Goal: Transaction & Acquisition: Purchase product/service

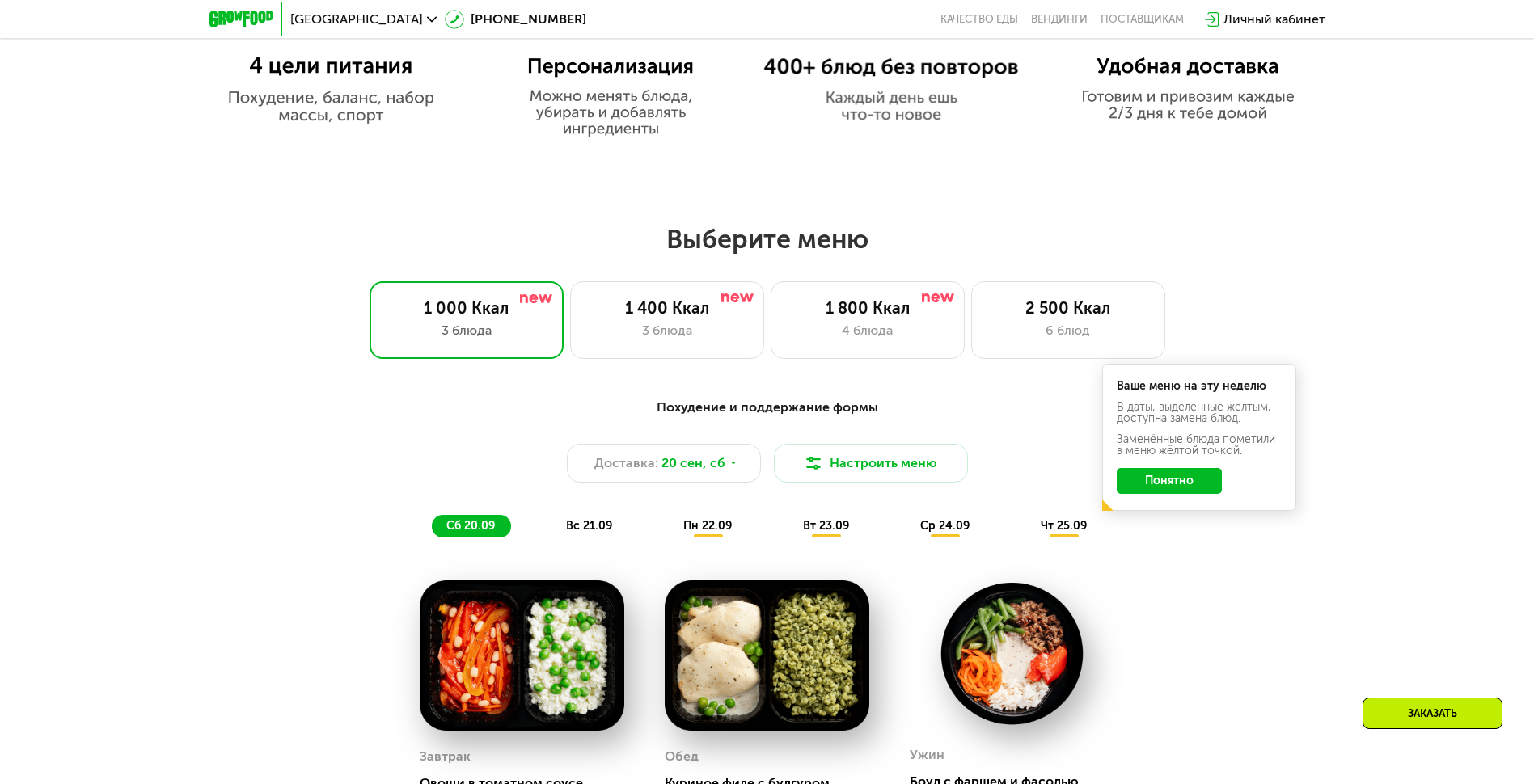
scroll to position [1455, 0]
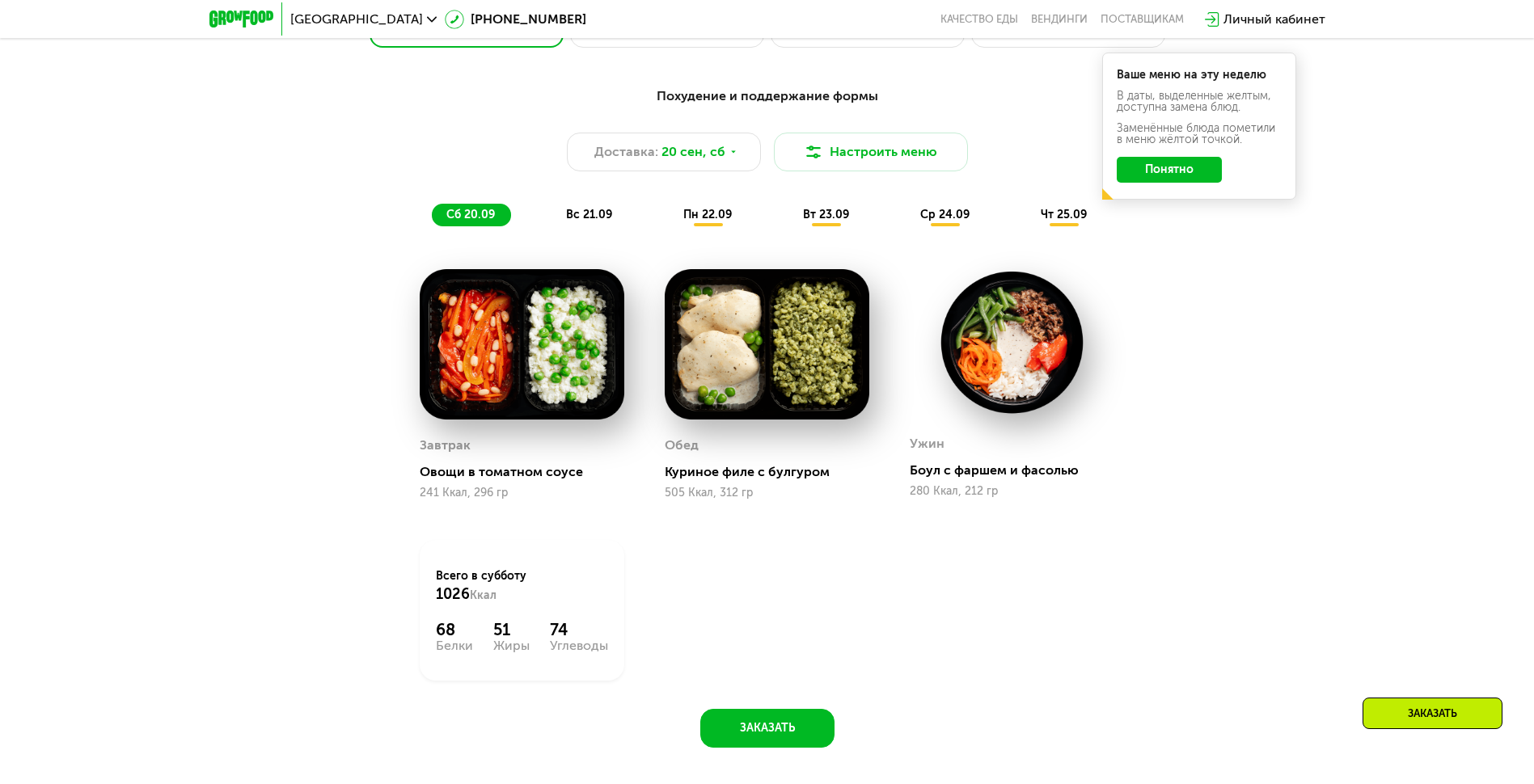
click at [1061, 226] on div "чт 25.09" at bounding box center [1064, 215] width 77 height 23
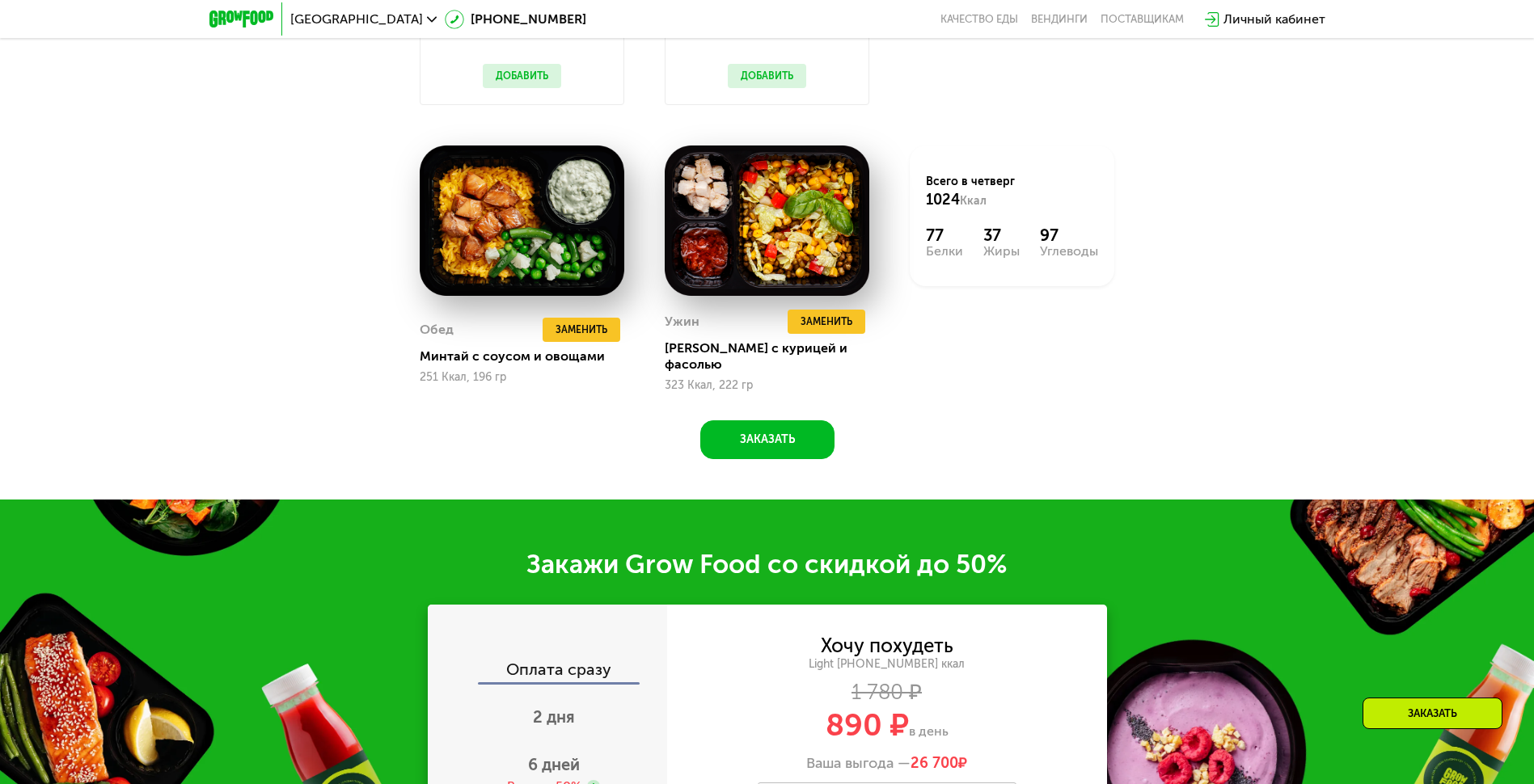
scroll to position [2183, 0]
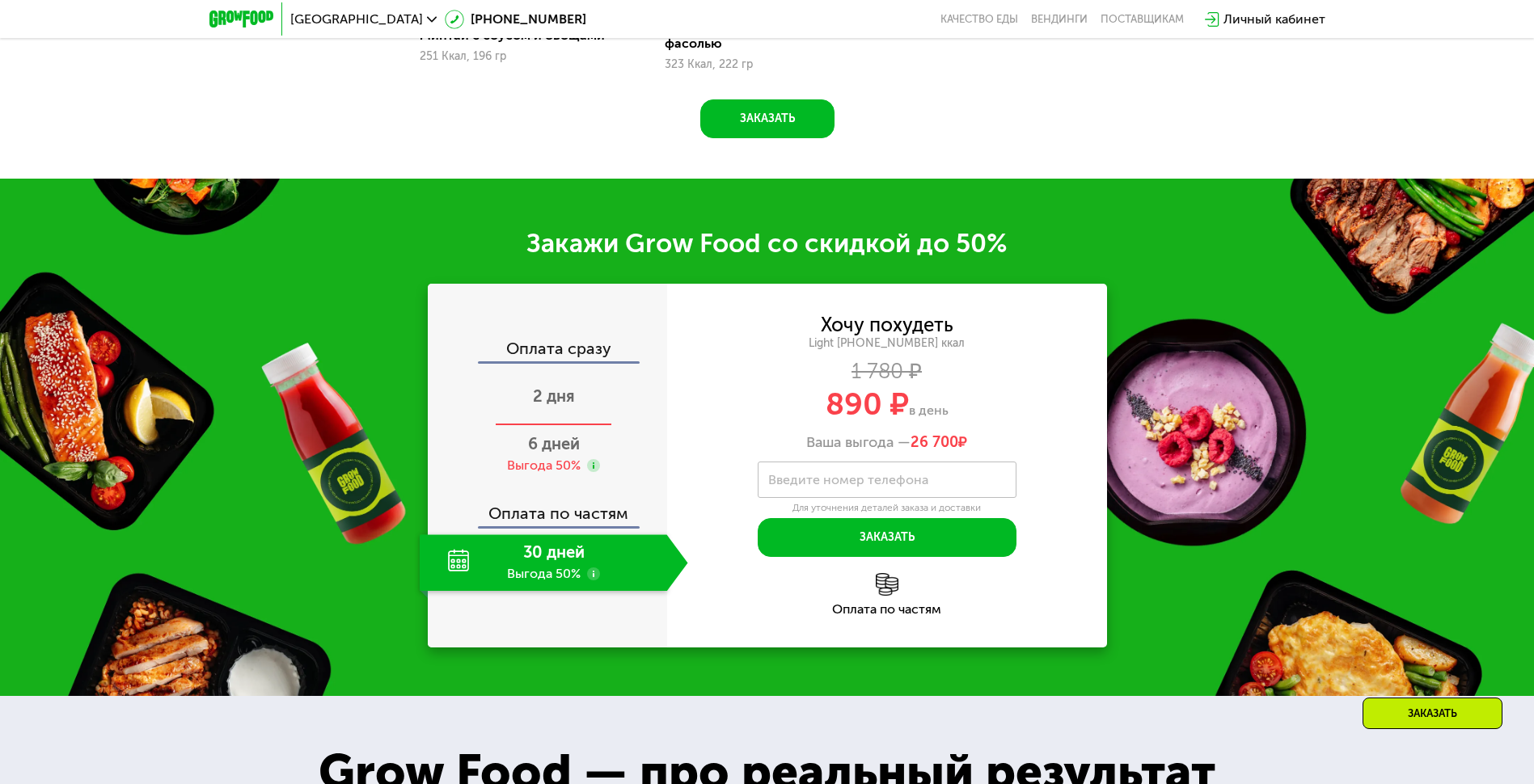
click at [557, 389] on span "2 дня" at bounding box center [554, 395] width 42 height 19
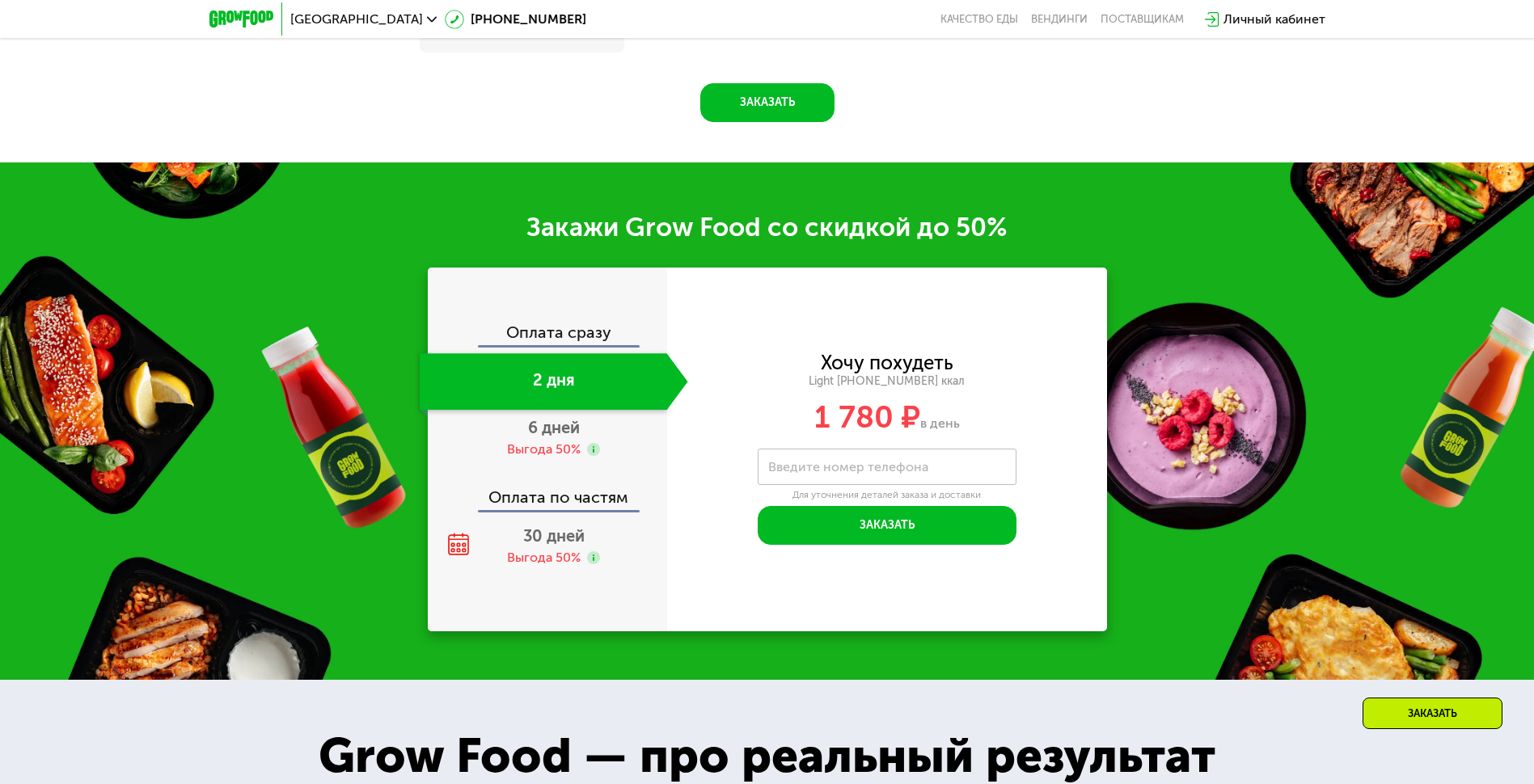
scroll to position [2081, 0]
click at [540, 437] on span "6 дней" at bounding box center [553, 427] width 51 height 19
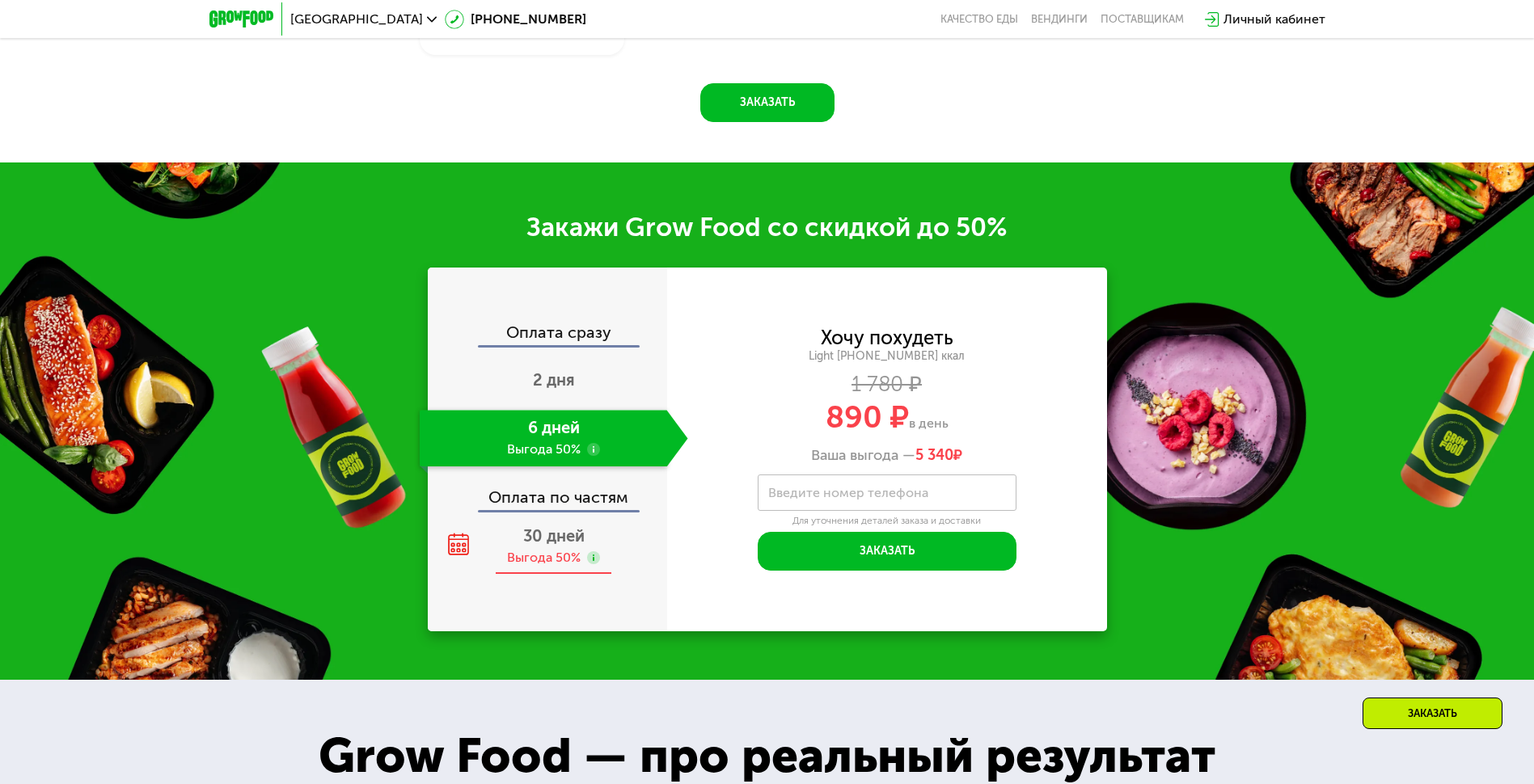
click at [539, 546] on span "30 дней" at bounding box center [553, 536] width 62 height 19
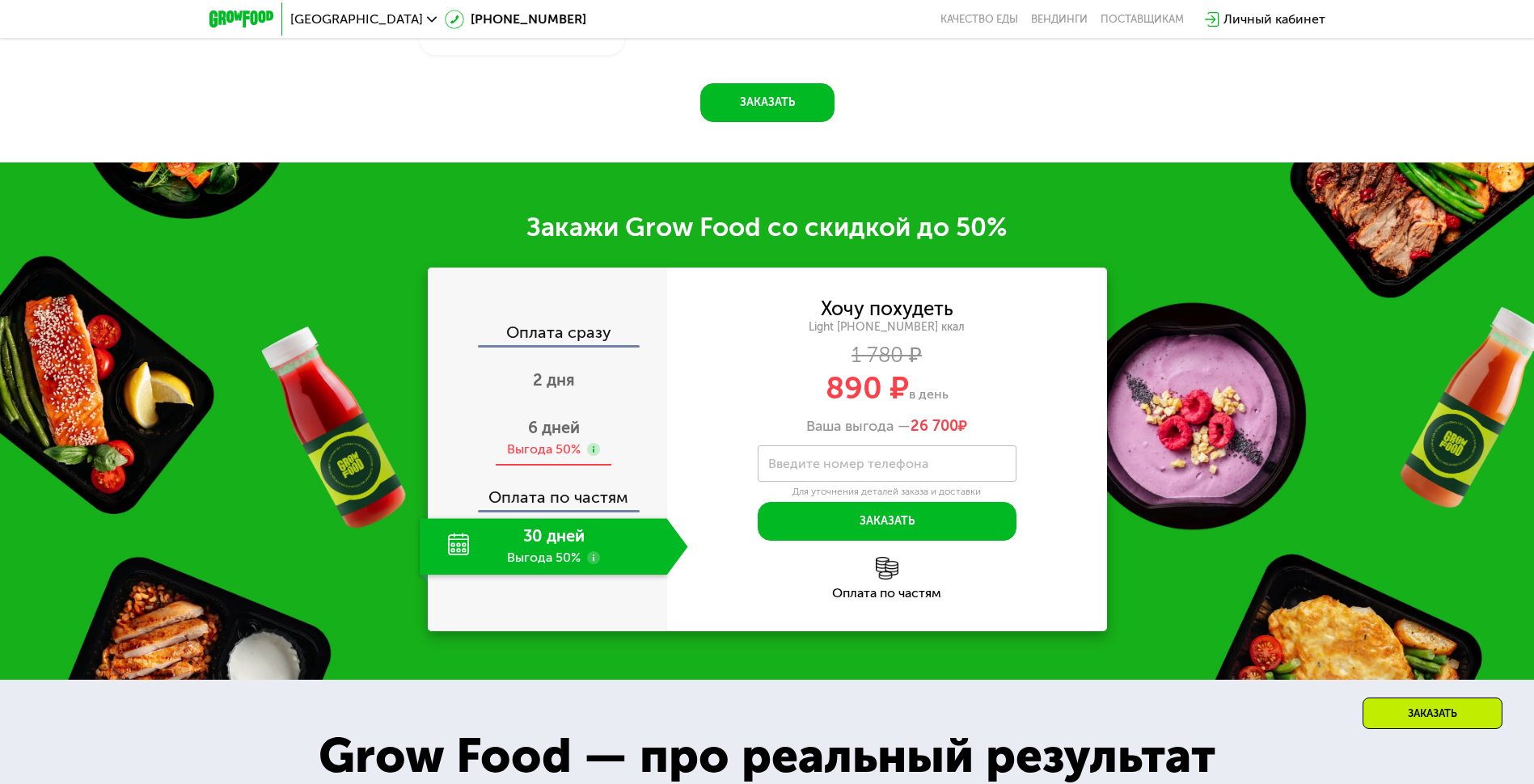
click at [595, 447] on div "Выгода 50%" at bounding box center [553, 449] width 93 height 17
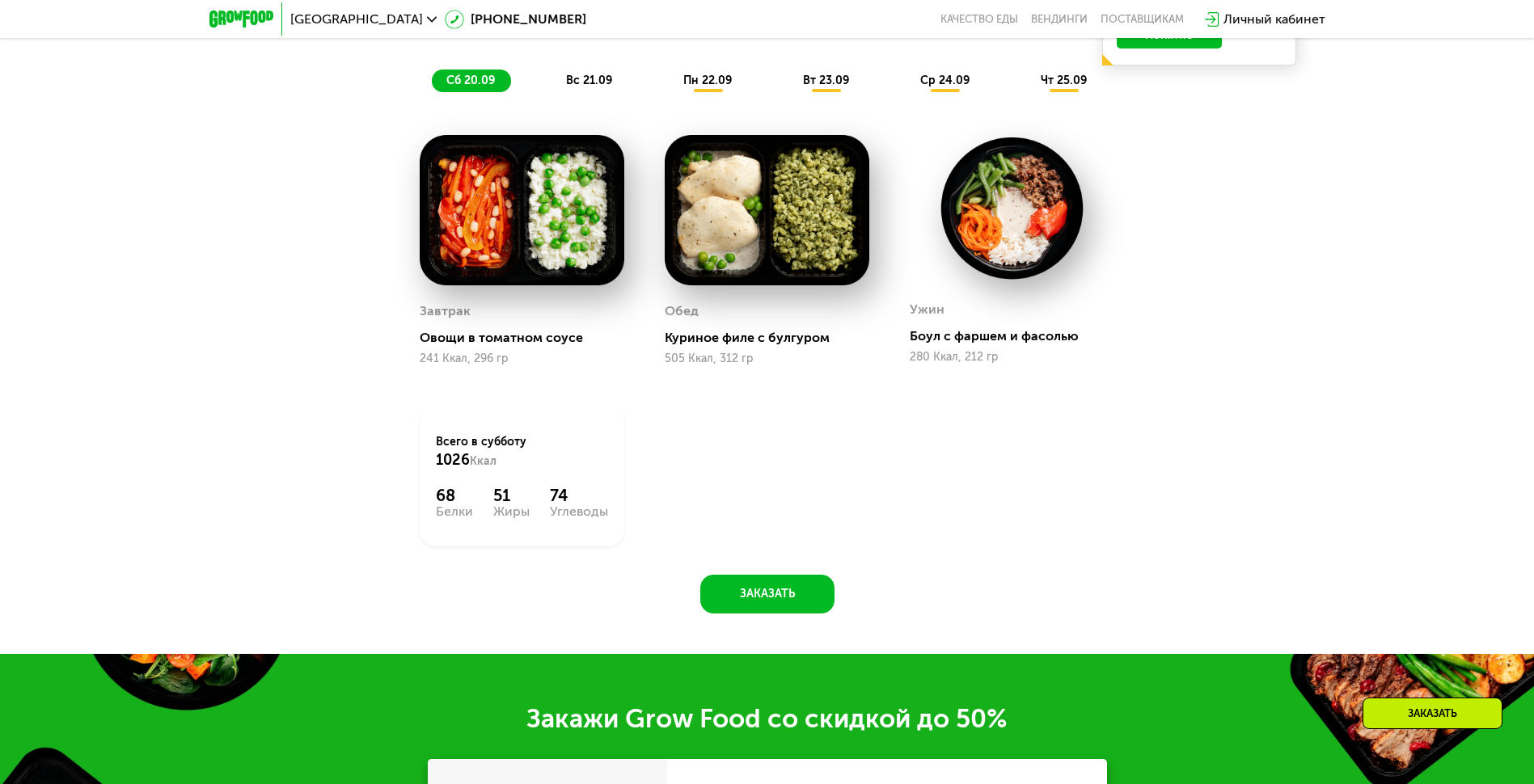
scroll to position [1354, 0]
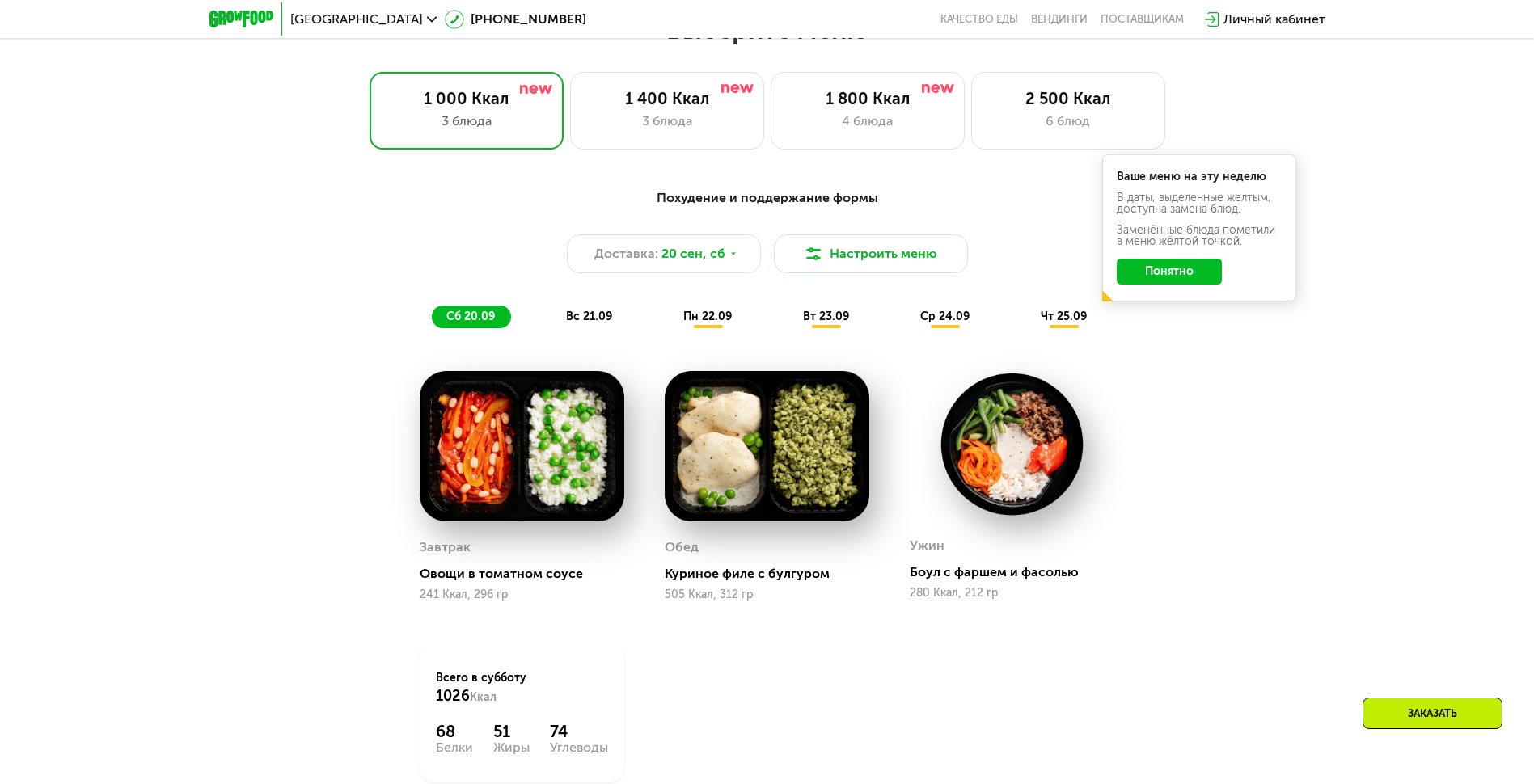
click at [715, 306] on div "Похудение и поддержание формы Доставка: [DATE] Настроить меню сб 20.09 вс 21.09…" at bounding box center [767, 258] width 958 height 140
click at [715, 316] on span "пн 22.09" at bounding box center [707, 316] width 49 height 14
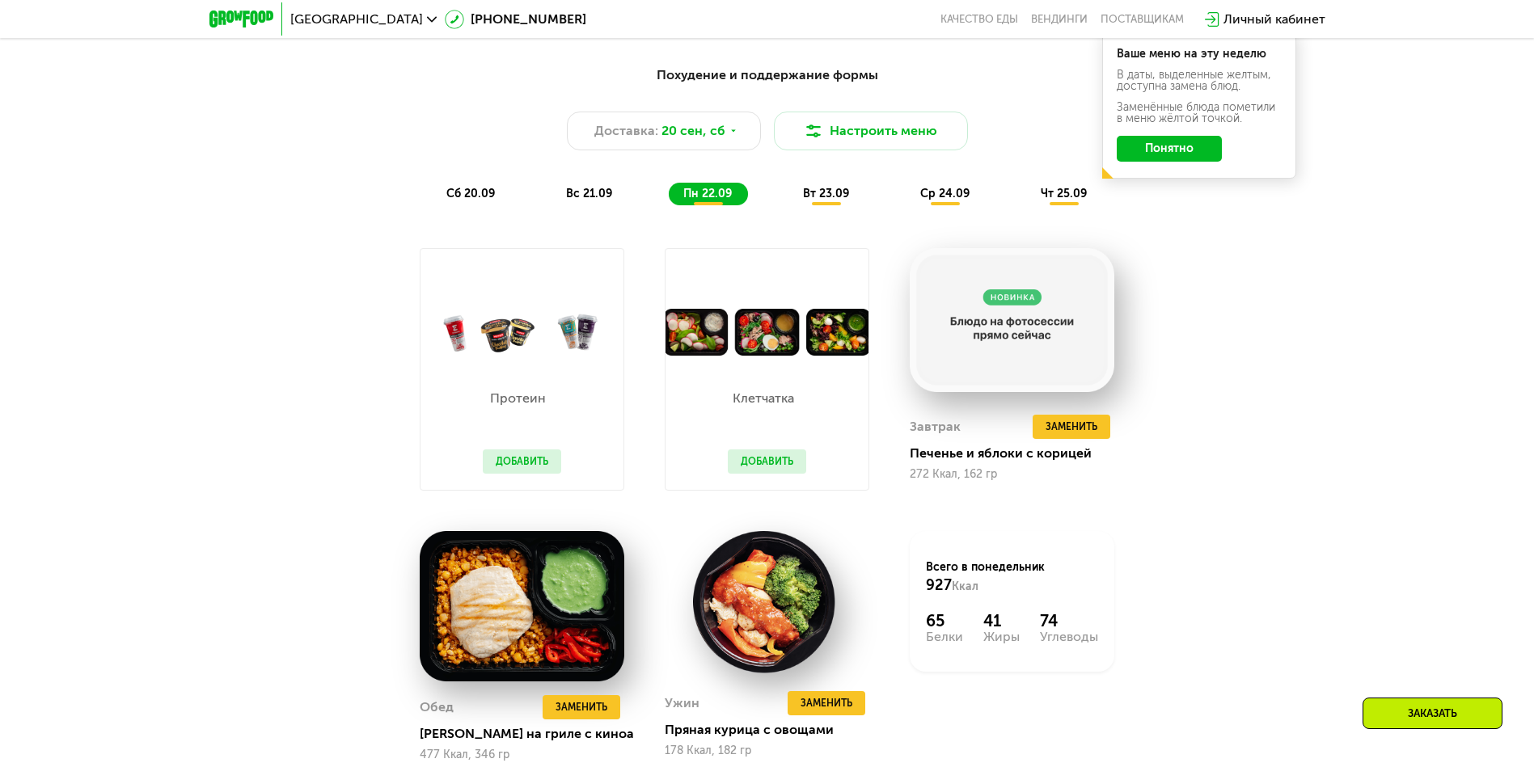
scroll to position [1676, 0]
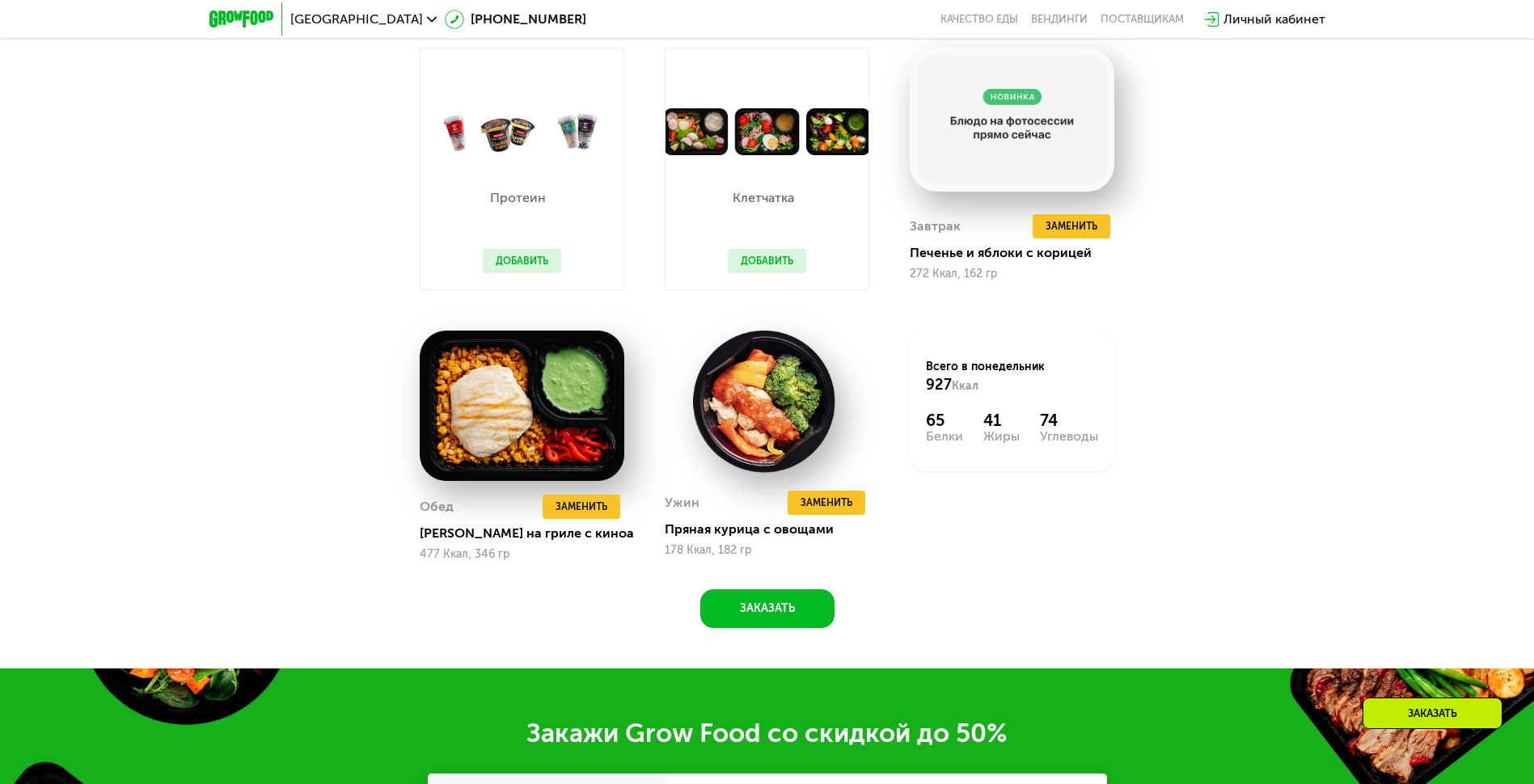
click at [811, 145] on img at bounding box center [767, 132] width 203 height 48
click at [828, 146] on img at bounding box center [767, 132] width 203 height 48
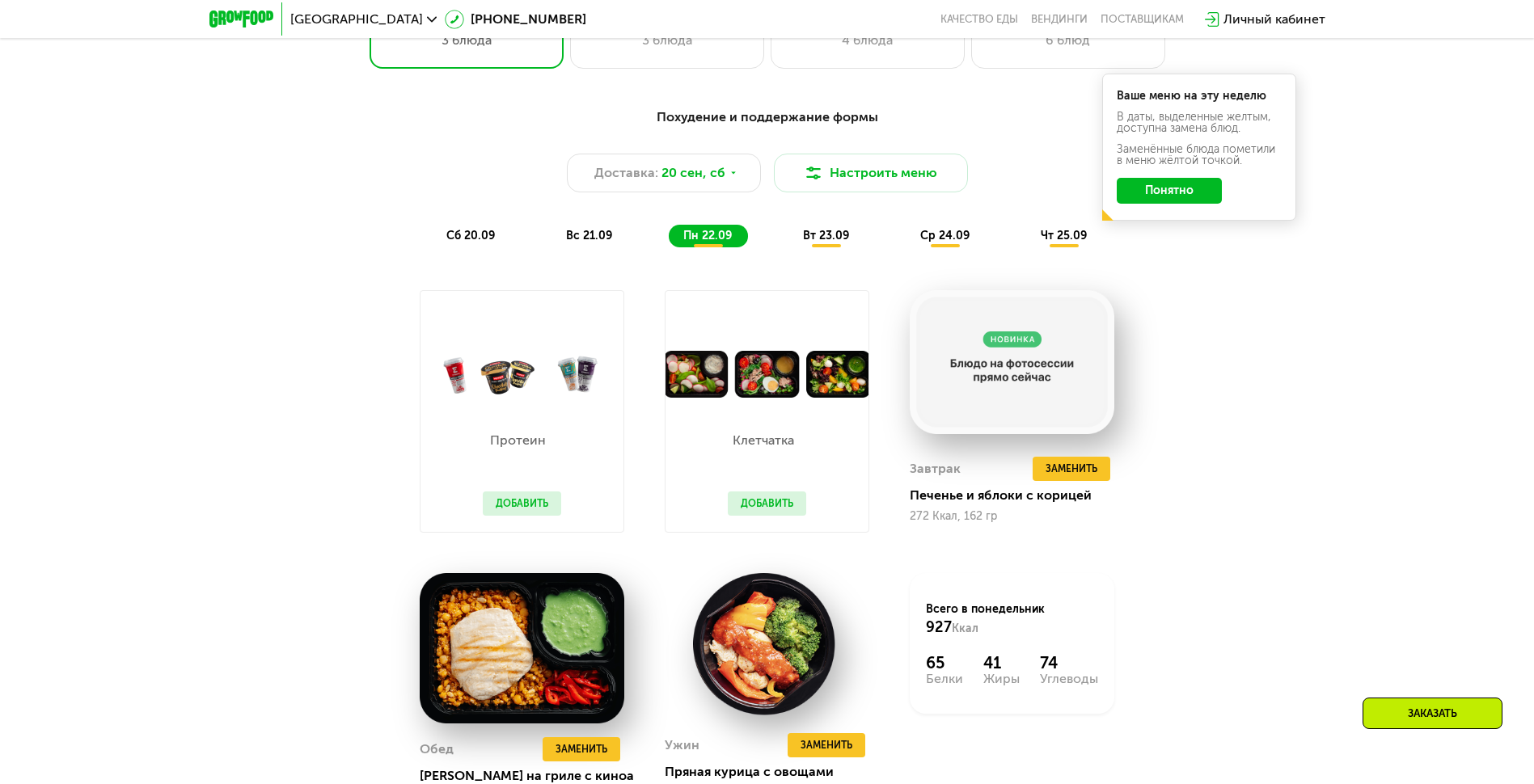
click at [836, 234] on span "вт 23.09" at bounding box center [826, 235] width 46 height 14
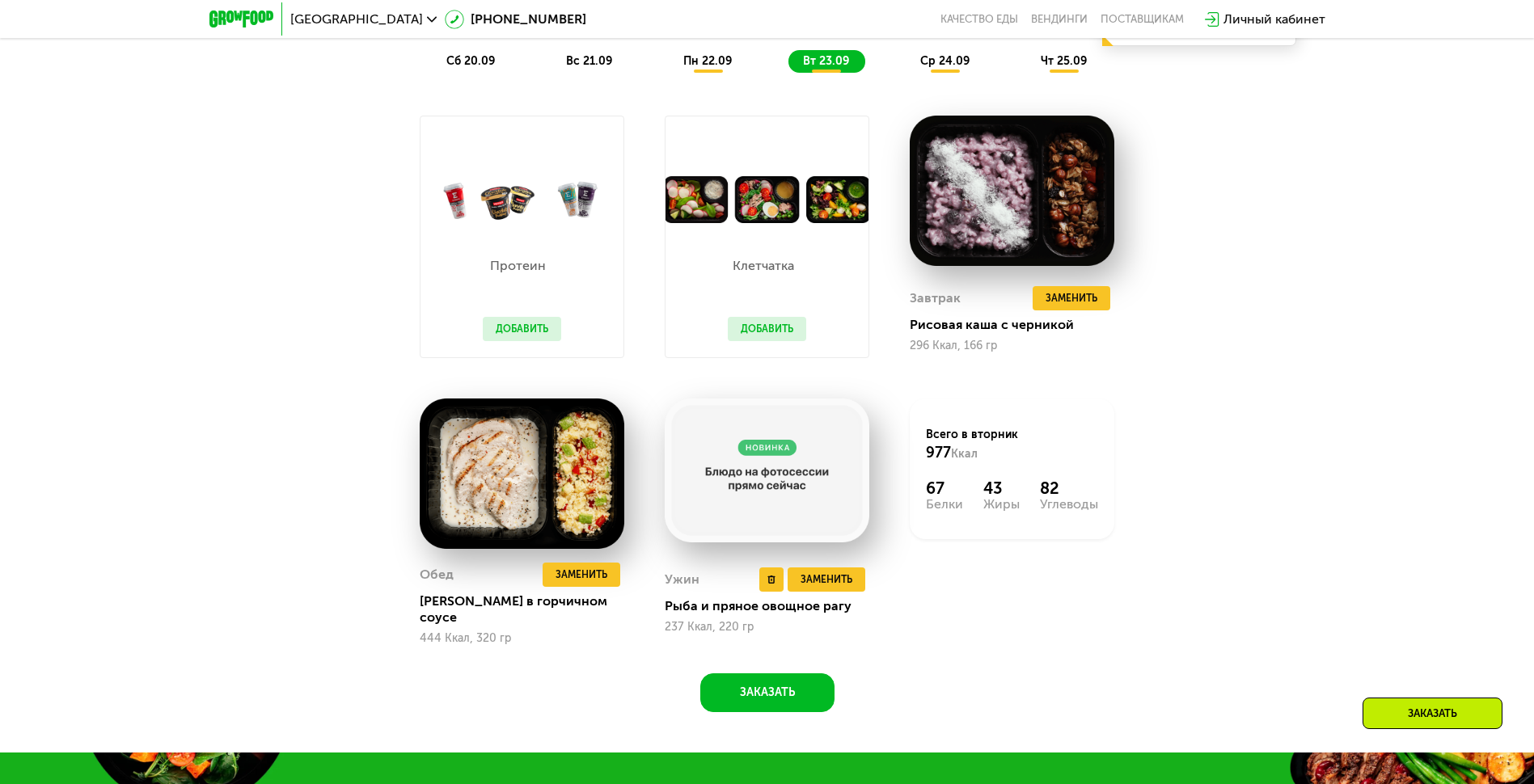
scroll to position [1757, 0]
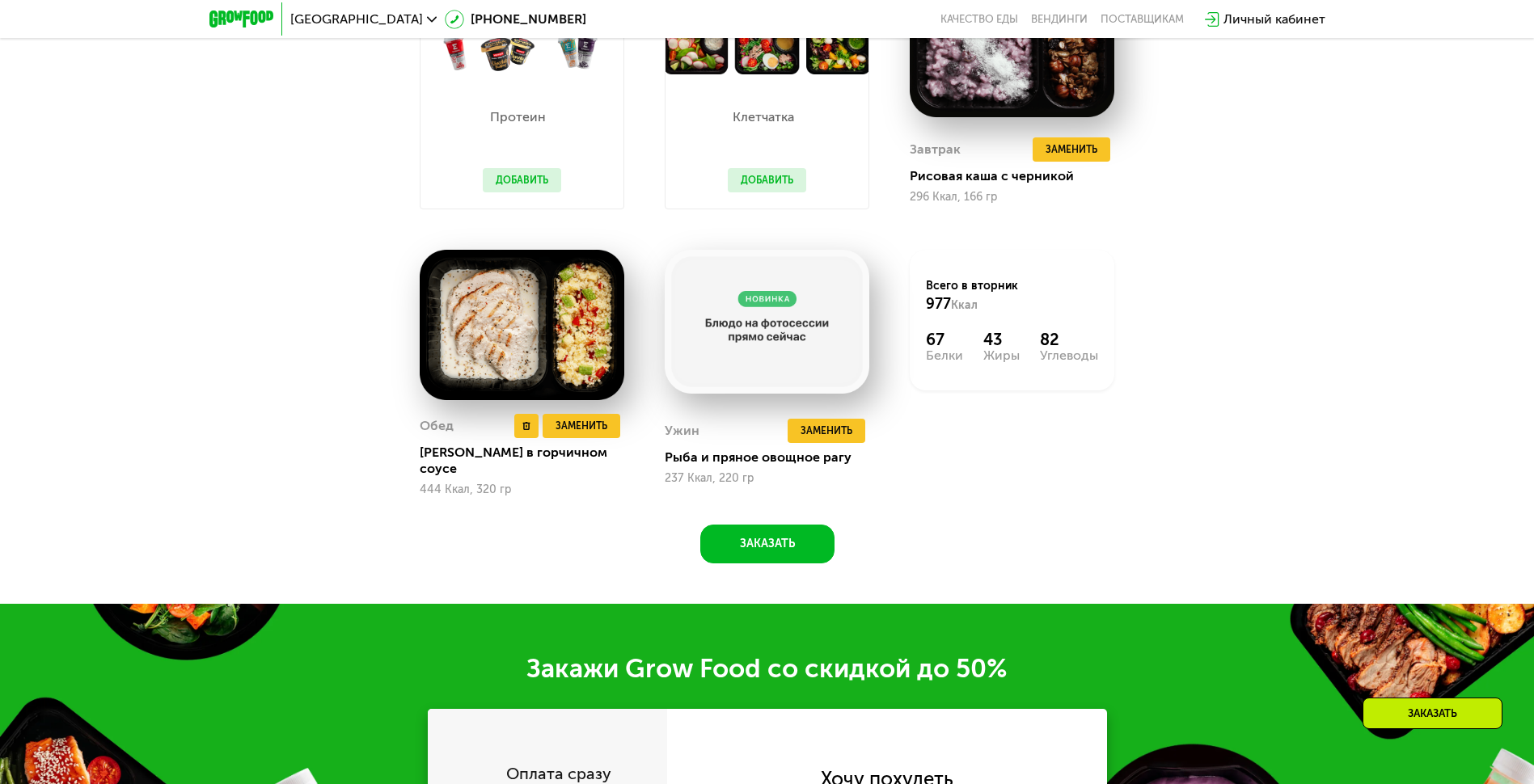
click at [583, 350] on img at bounding box center [522, 325] width 205 height 151
click at [509, 350] on img at bounding box center [522, 325] width 205 height 151
click at [564, 429] on span "Заменить" at bounding box center [581, 426] width 51 height 17
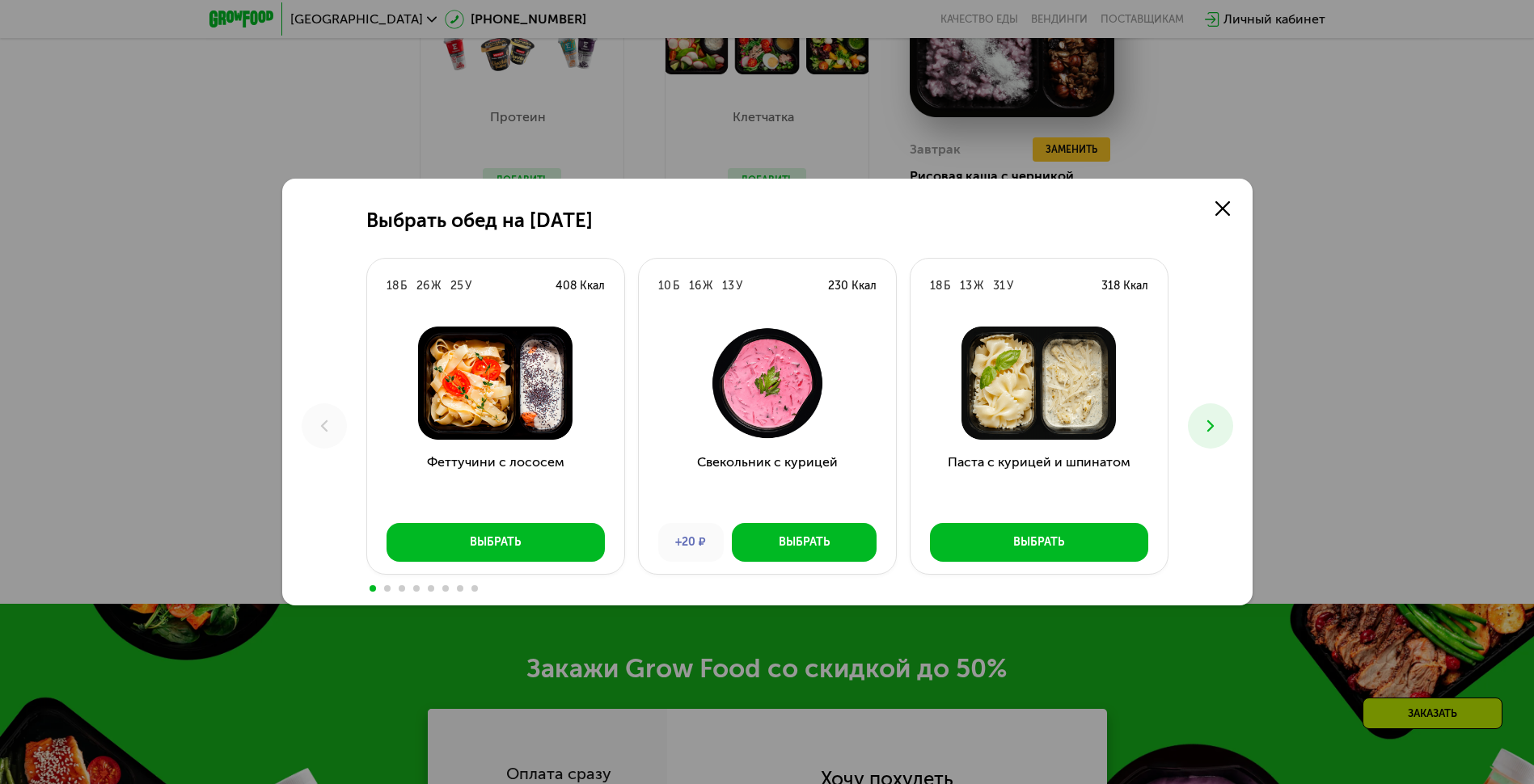
click at [1217, 419] on icon at bounding box center [1210, 426] width 19 height 19
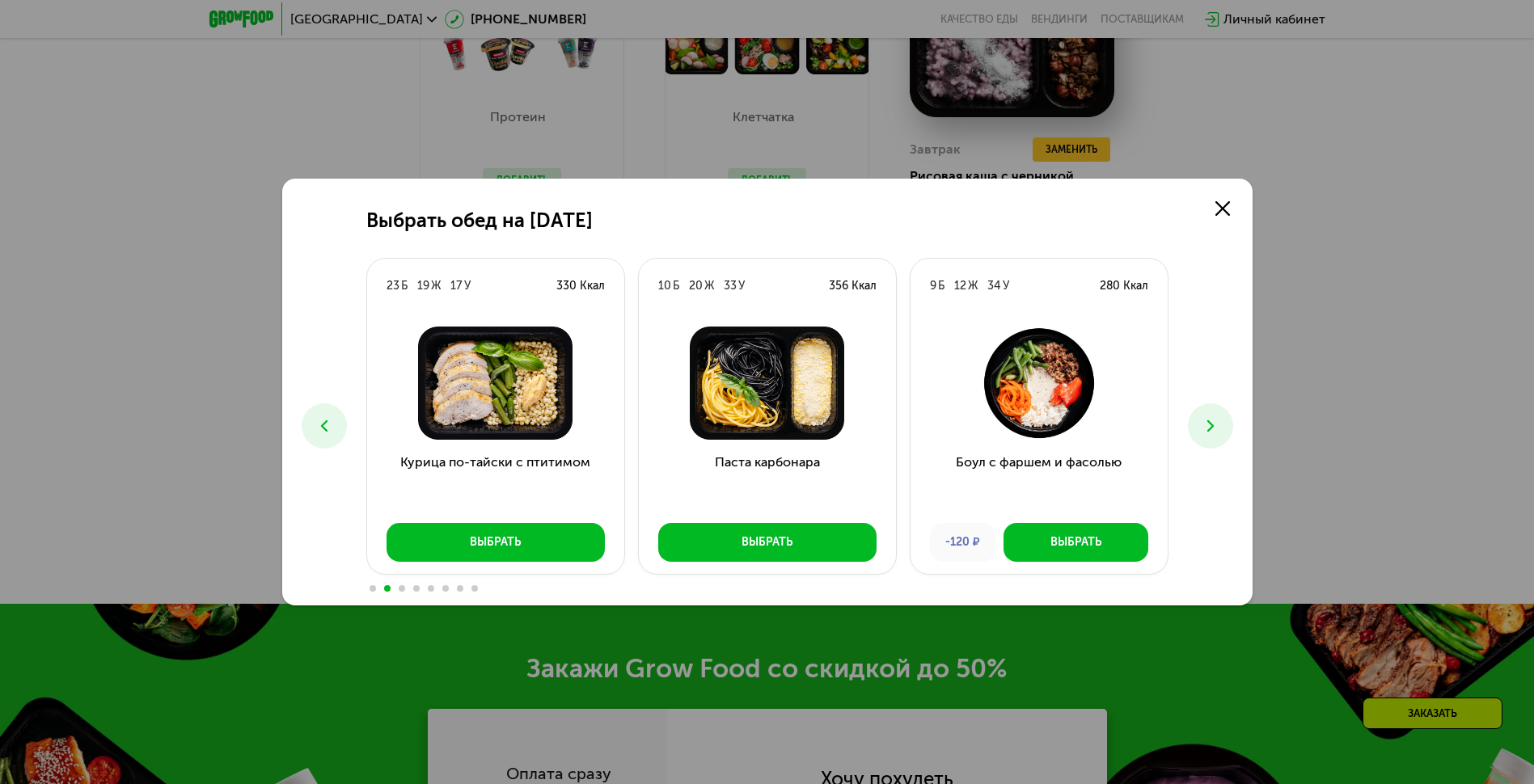
click at [526, 409] on img at bounding box center [495, 382] width 232 height 113
click at [541, 534] on button "Выбрать" at bounding box center [495, 542] width 219 height 39
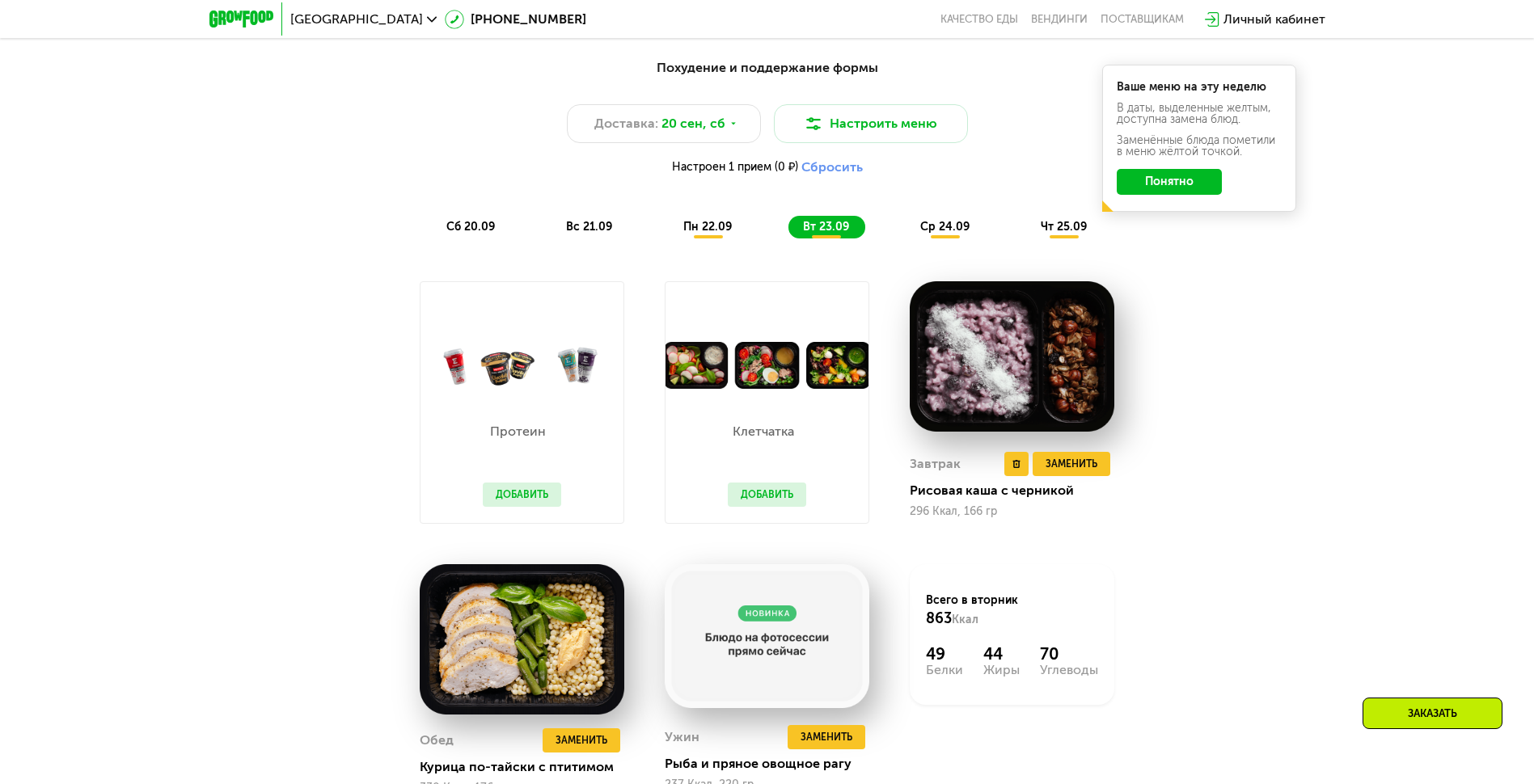
scroll to position [1394, 0]
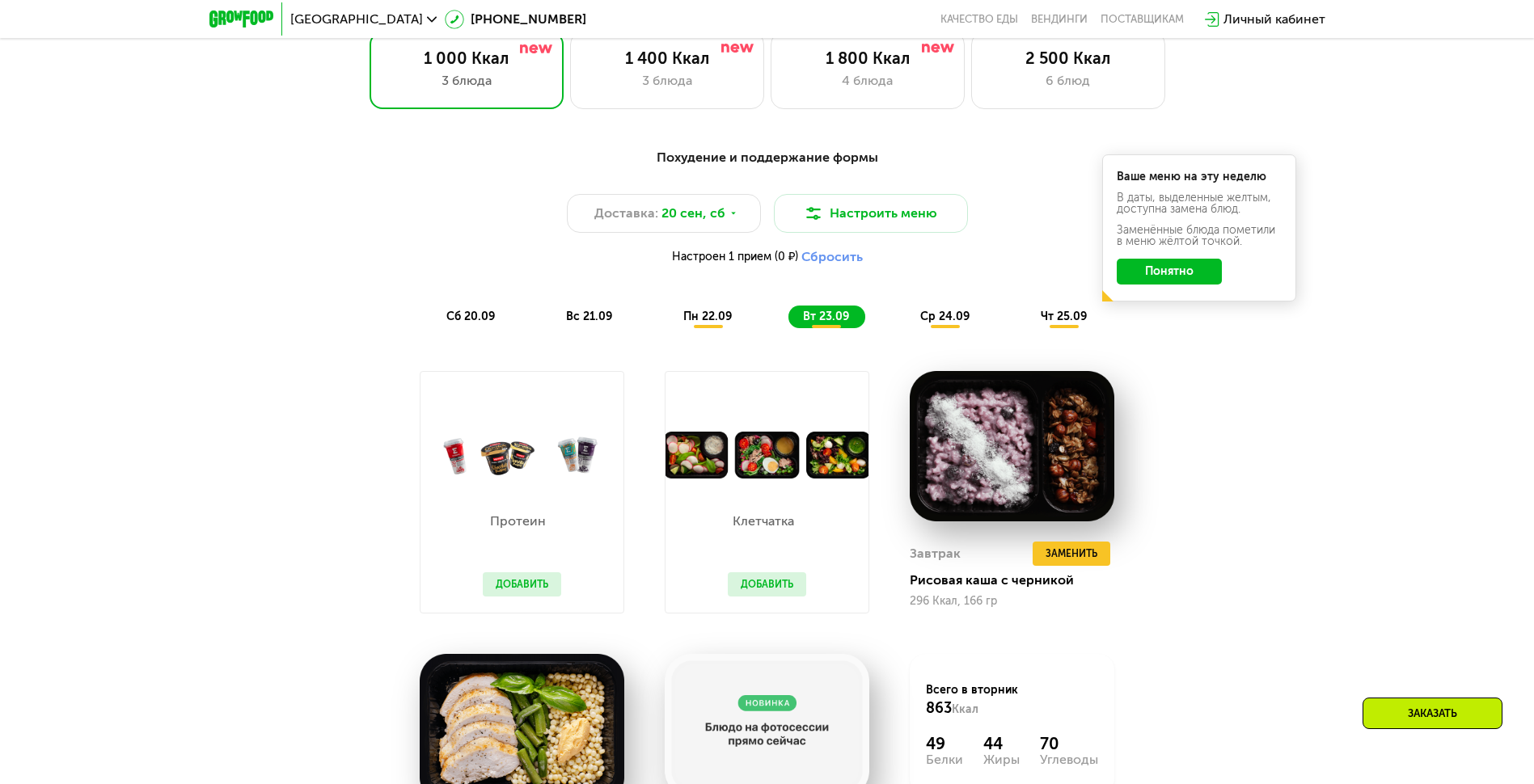
click at [534, 472] on img at bounding box center [521, 456] width 203 height 48
click at [527, 582] on div "Протеин Добавить" at bounding box center [522, 546] width 111 height 134
click at [526, 586] on button "Добавить" at bounding box center [521, 585] width 78 height 24
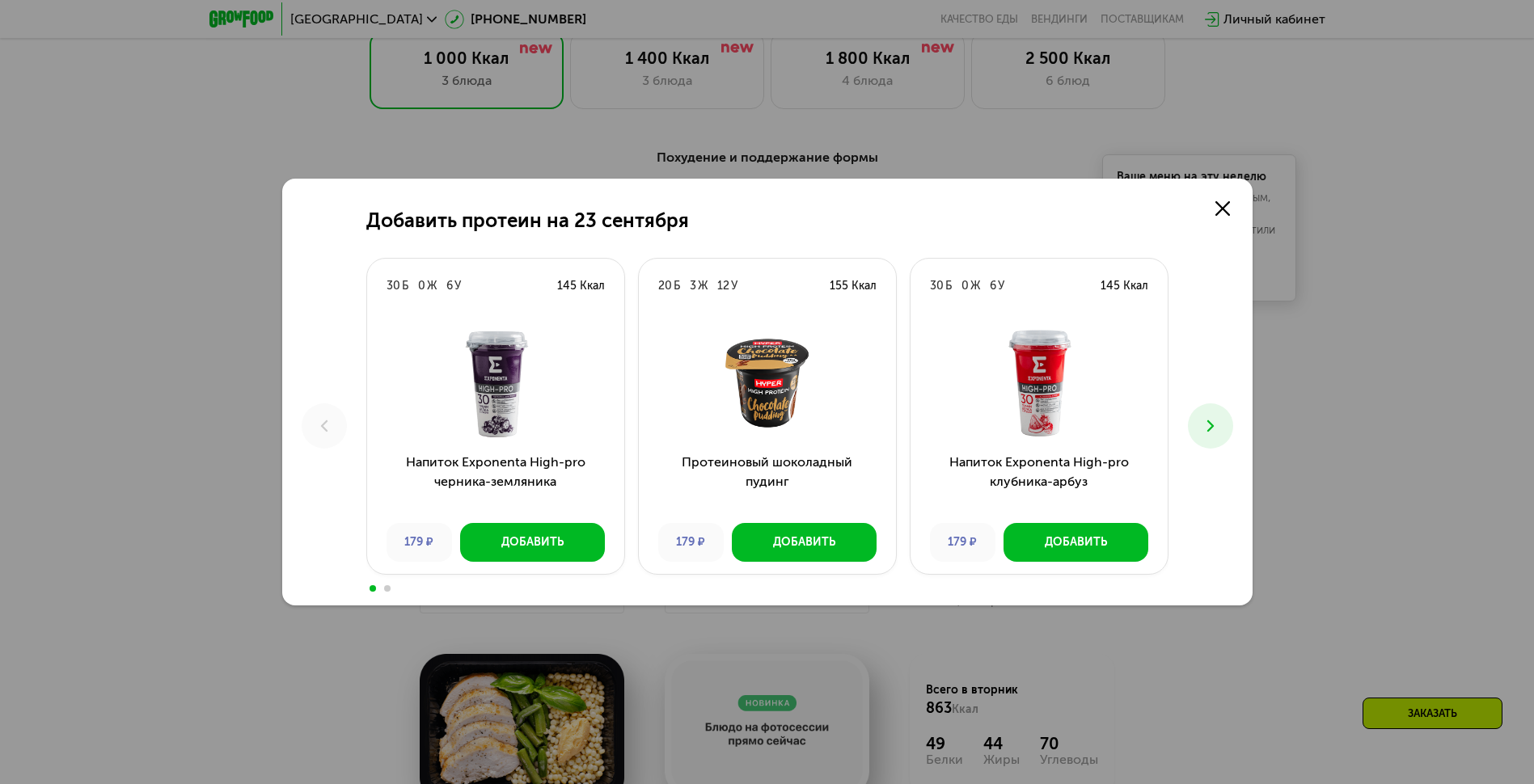
click at [1214, 442] on button at bounding box center [1210, 426] width 45 height 45
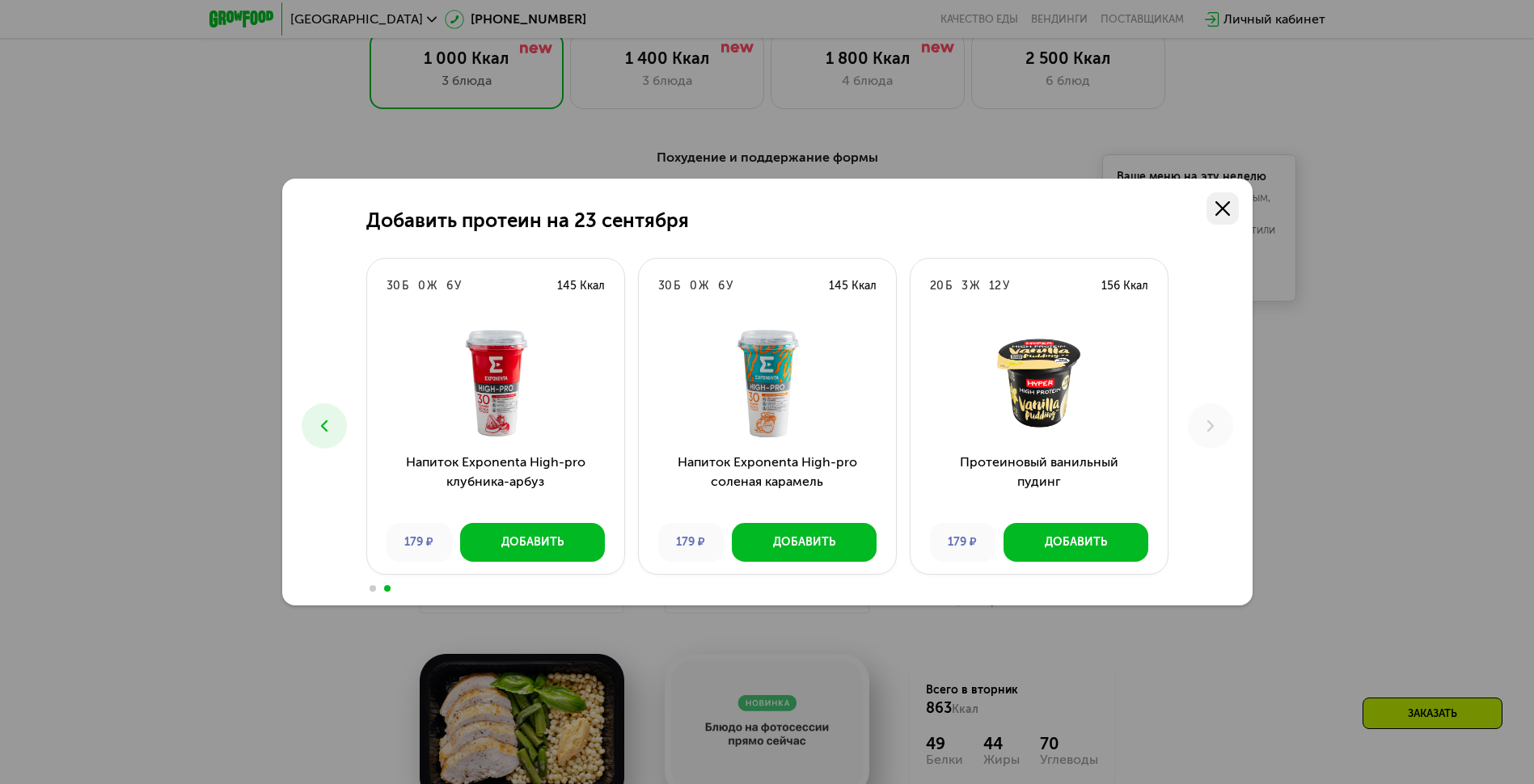
click at [1210, 210] on link at bounding box center [1222, 208] width 32 height 32
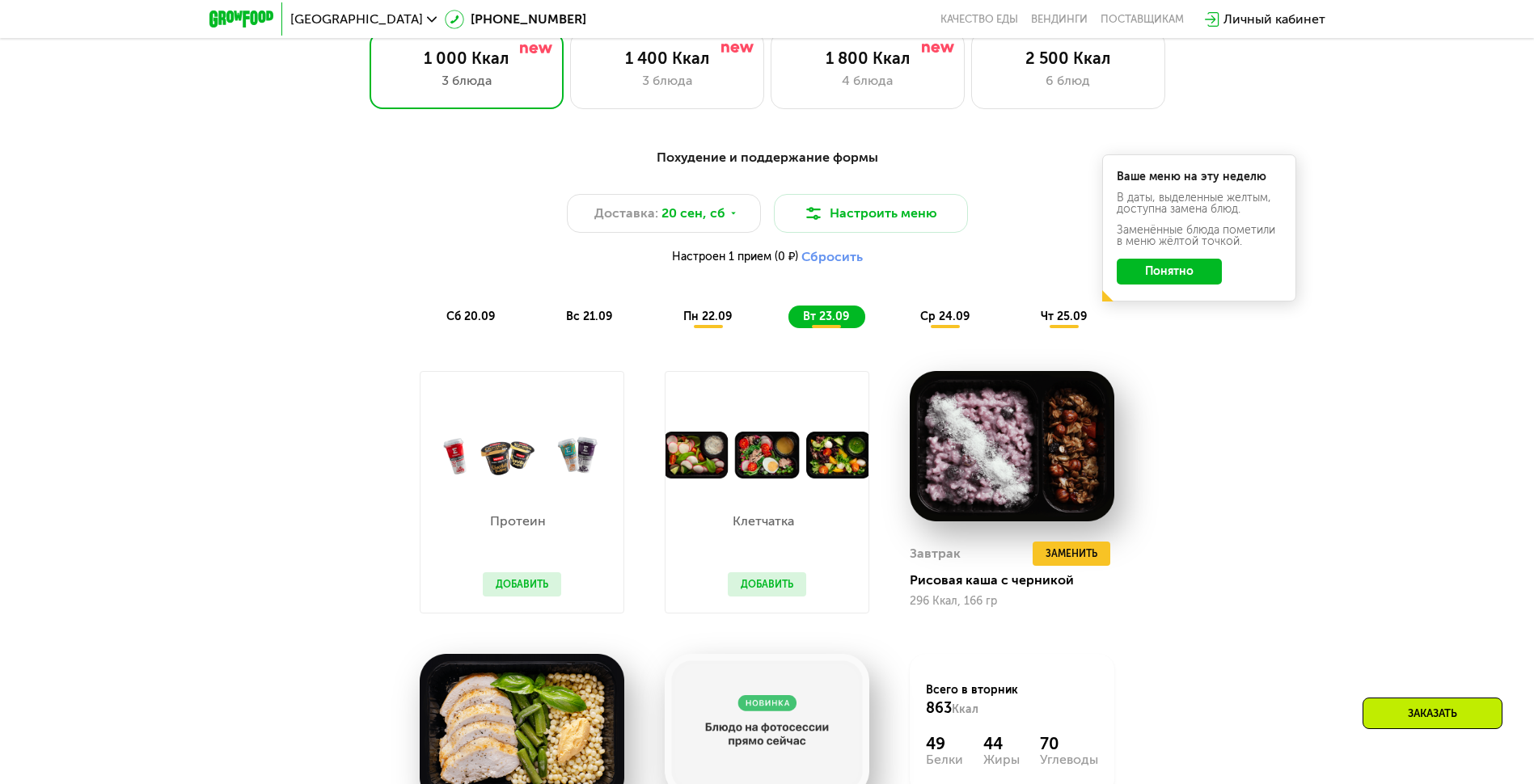
click at [954, 319] on span "ср 24.09" at bounding box center [945, 316] width 50 height 14
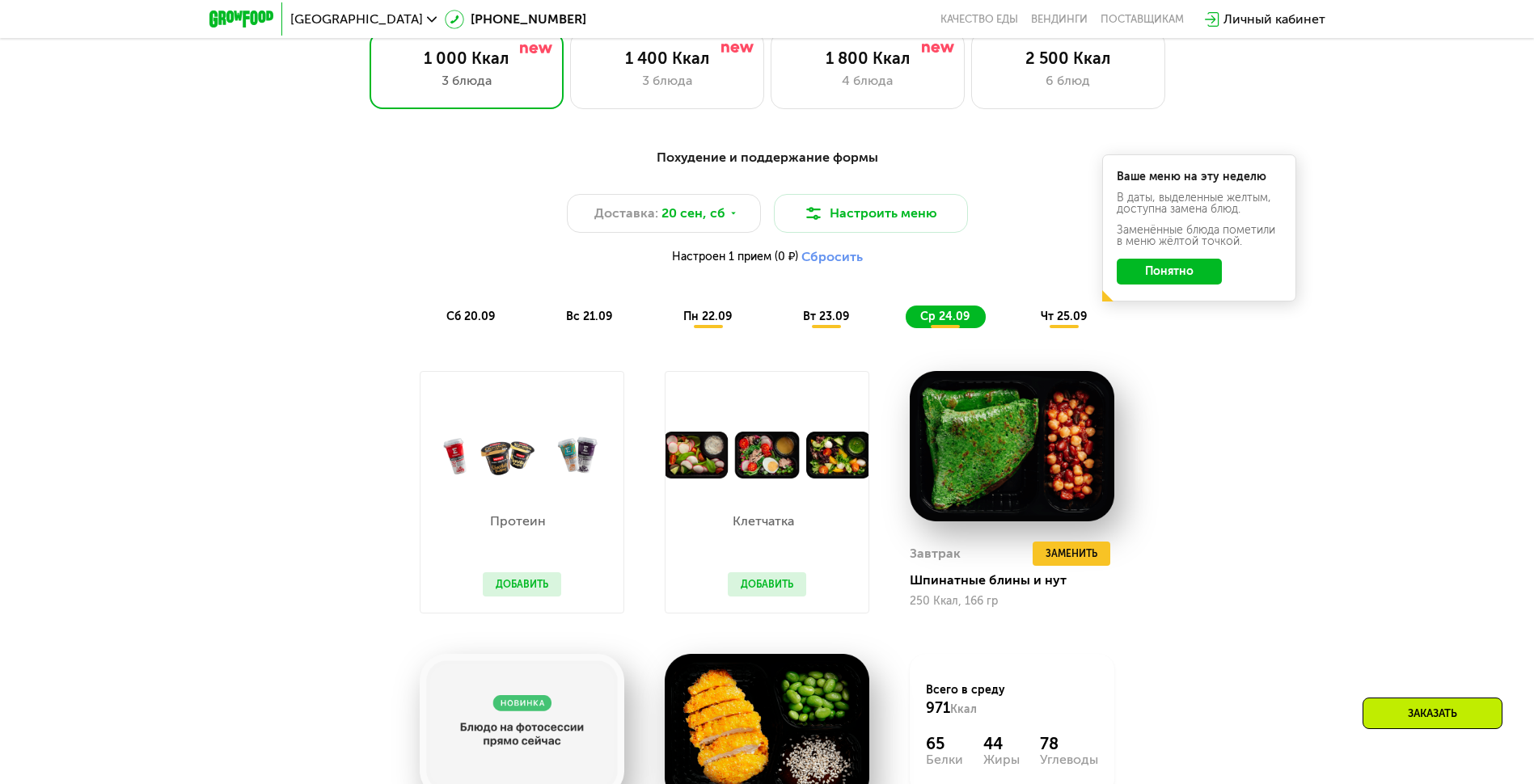
click at [1062, 319] on span "чт 25.09" at bounding box center [1063, 316] width 46 height 14
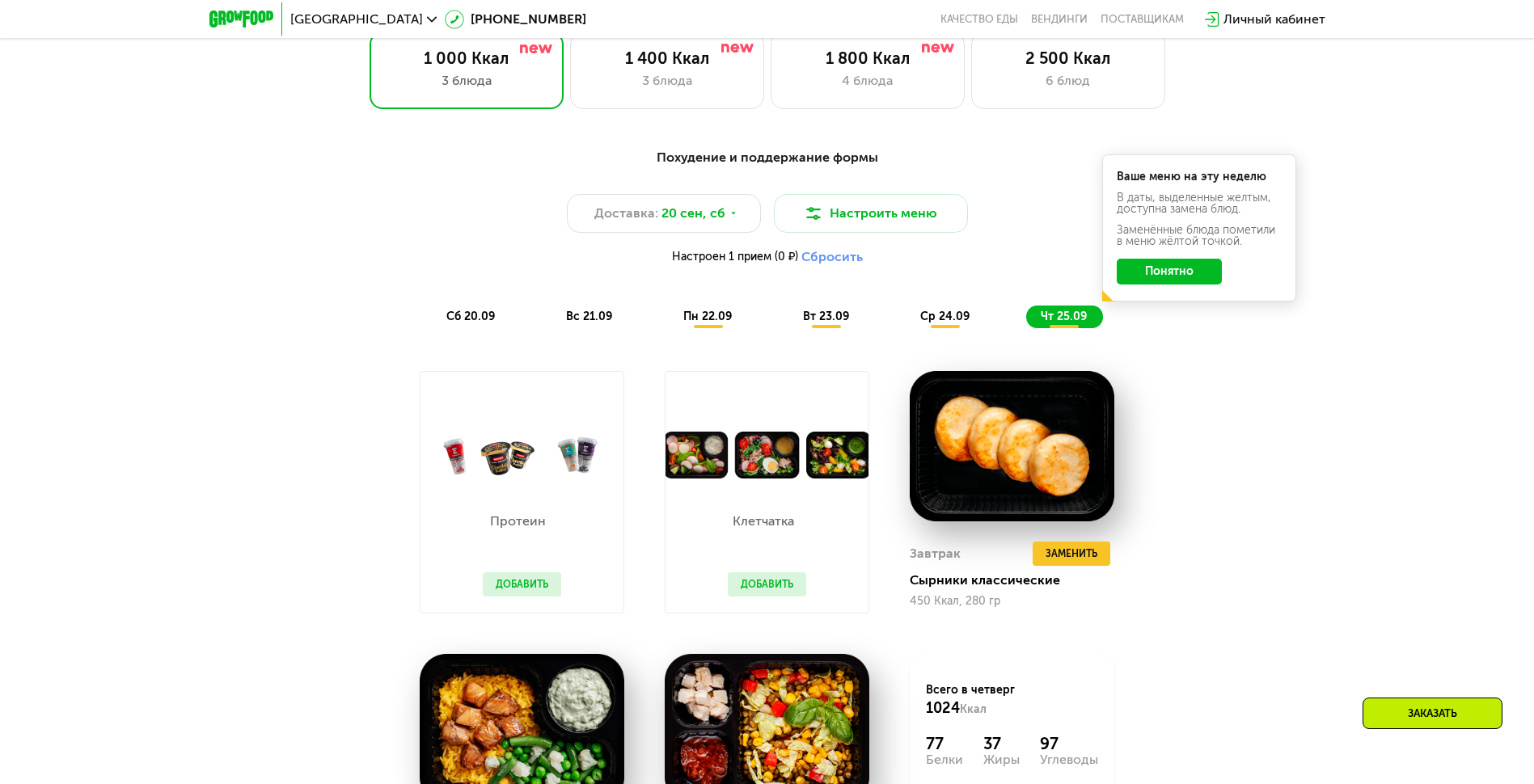
scroll to position [1717, 0]
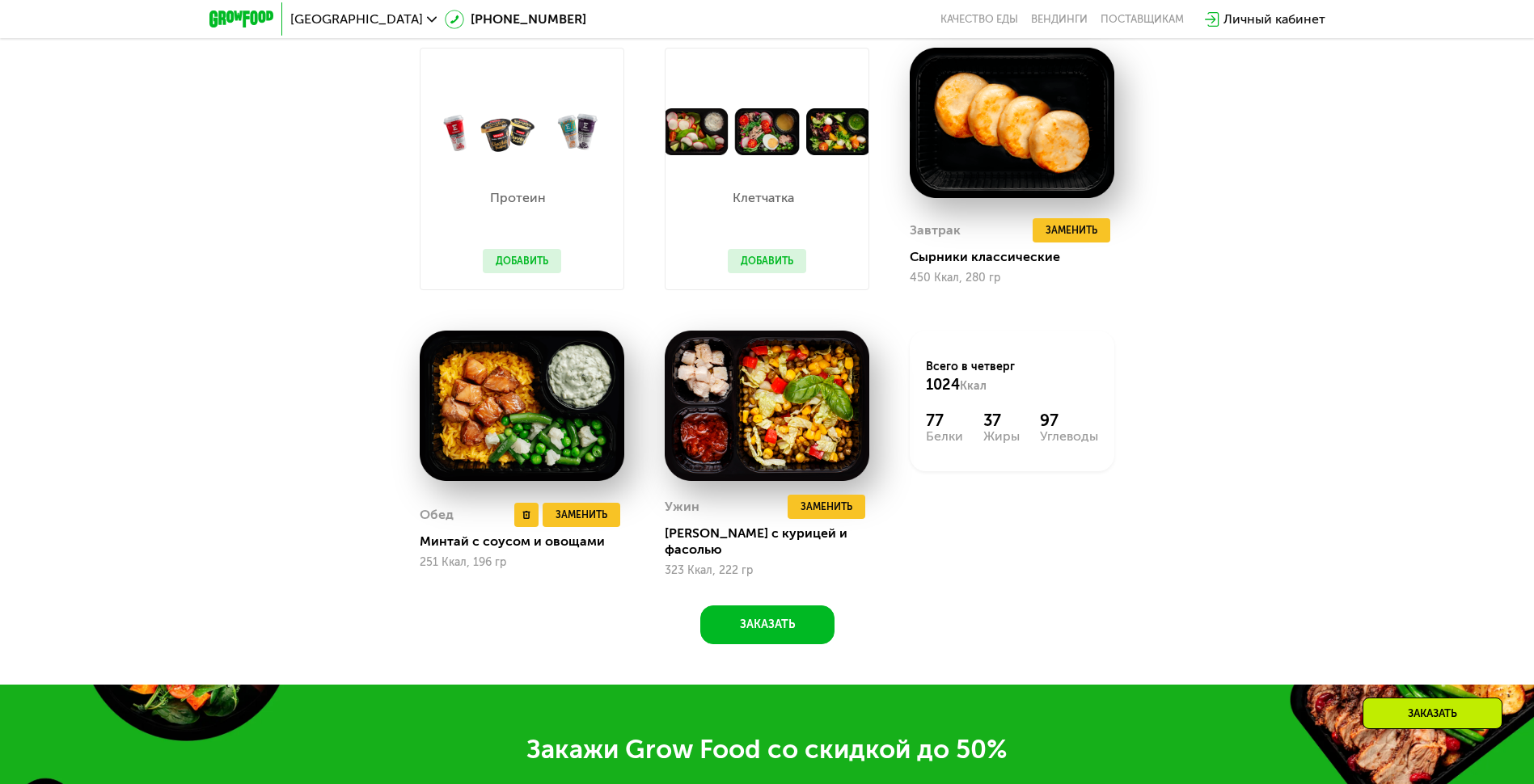
click at [575, 395] on img at bounding box center [522, 406] width 205 height 151
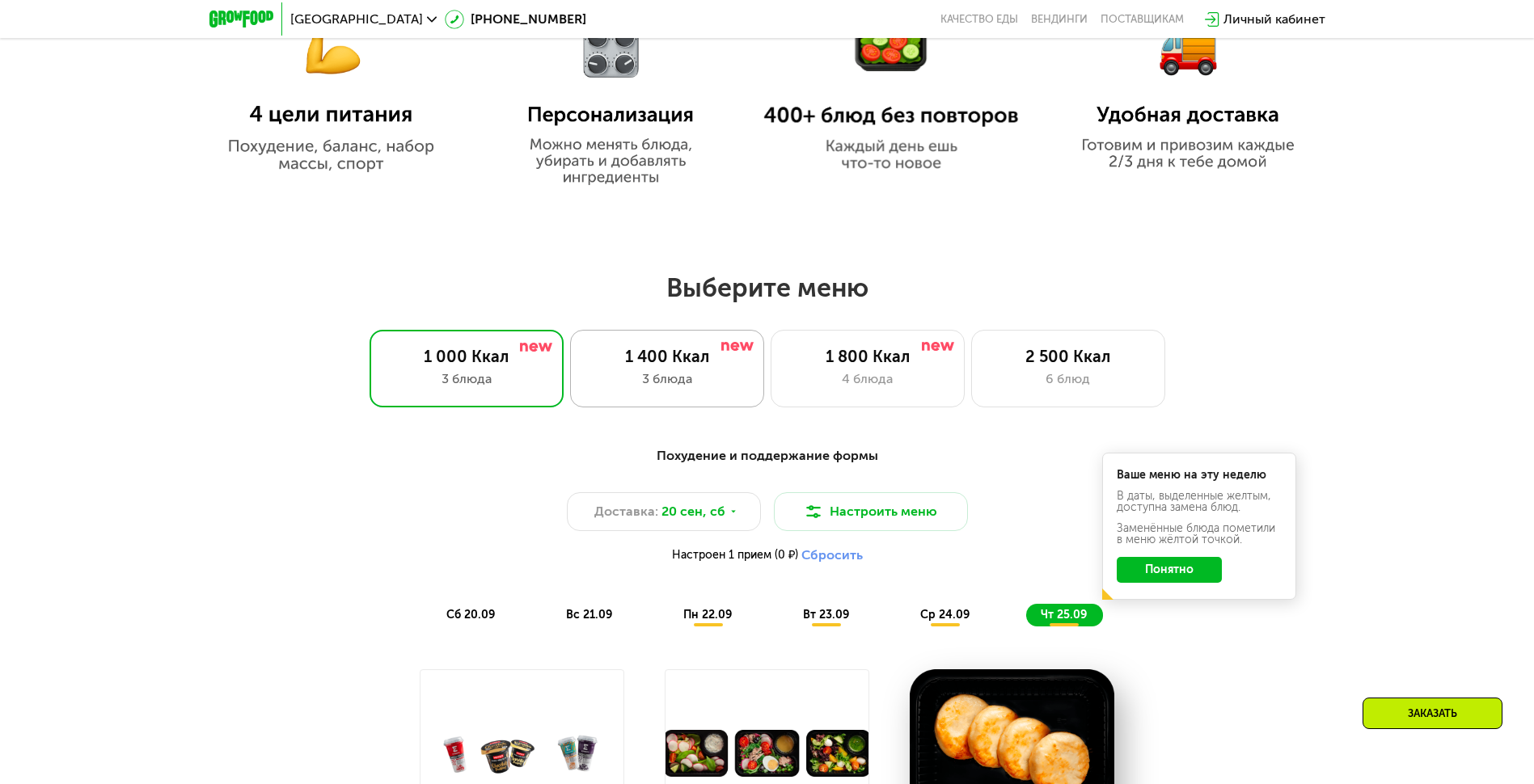
scroll to position [1071, 0]
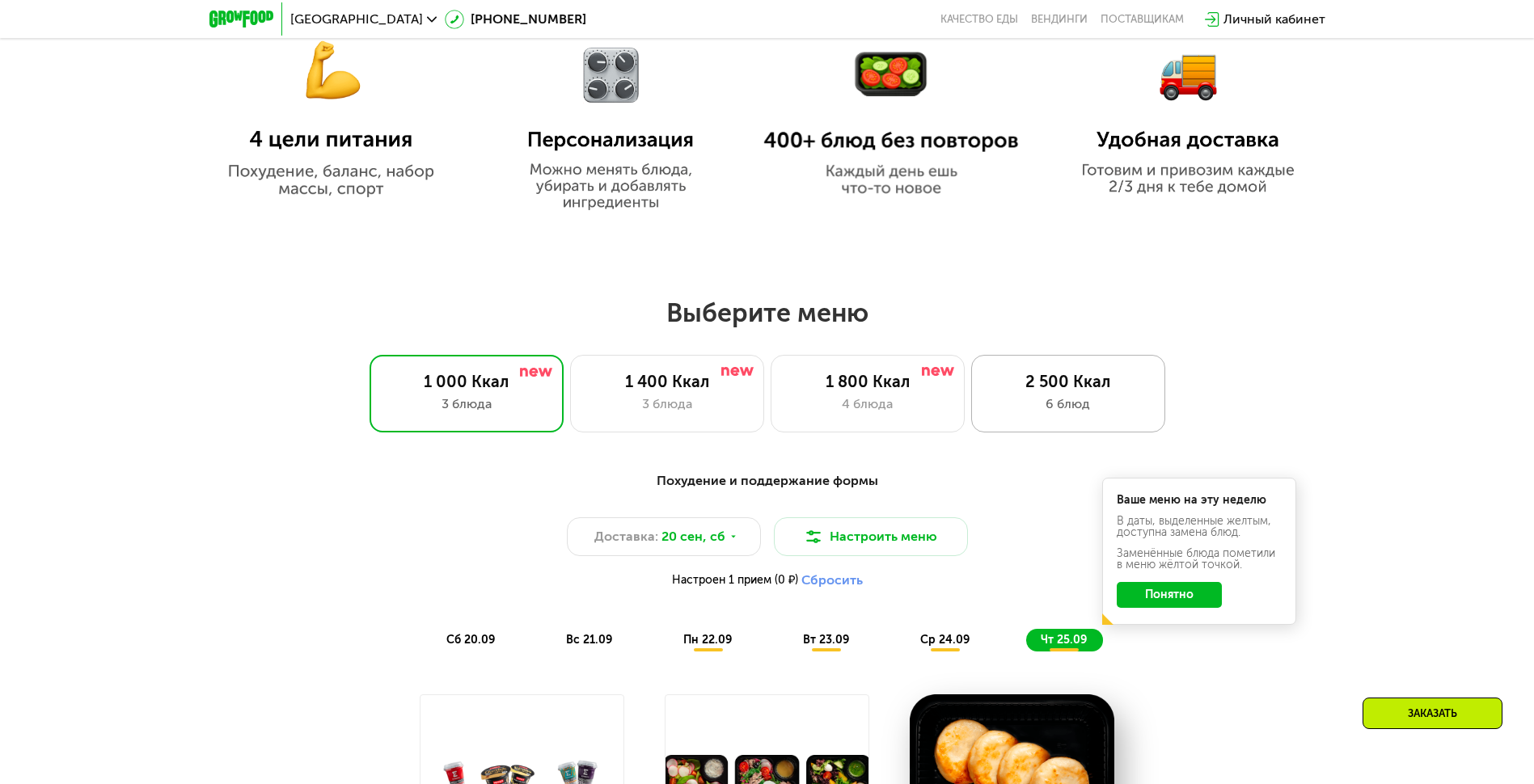
click at [1092, 400] on div "2 500 Ккал 6 блюд" at bounding box center [1067, 393] width 194 height 77
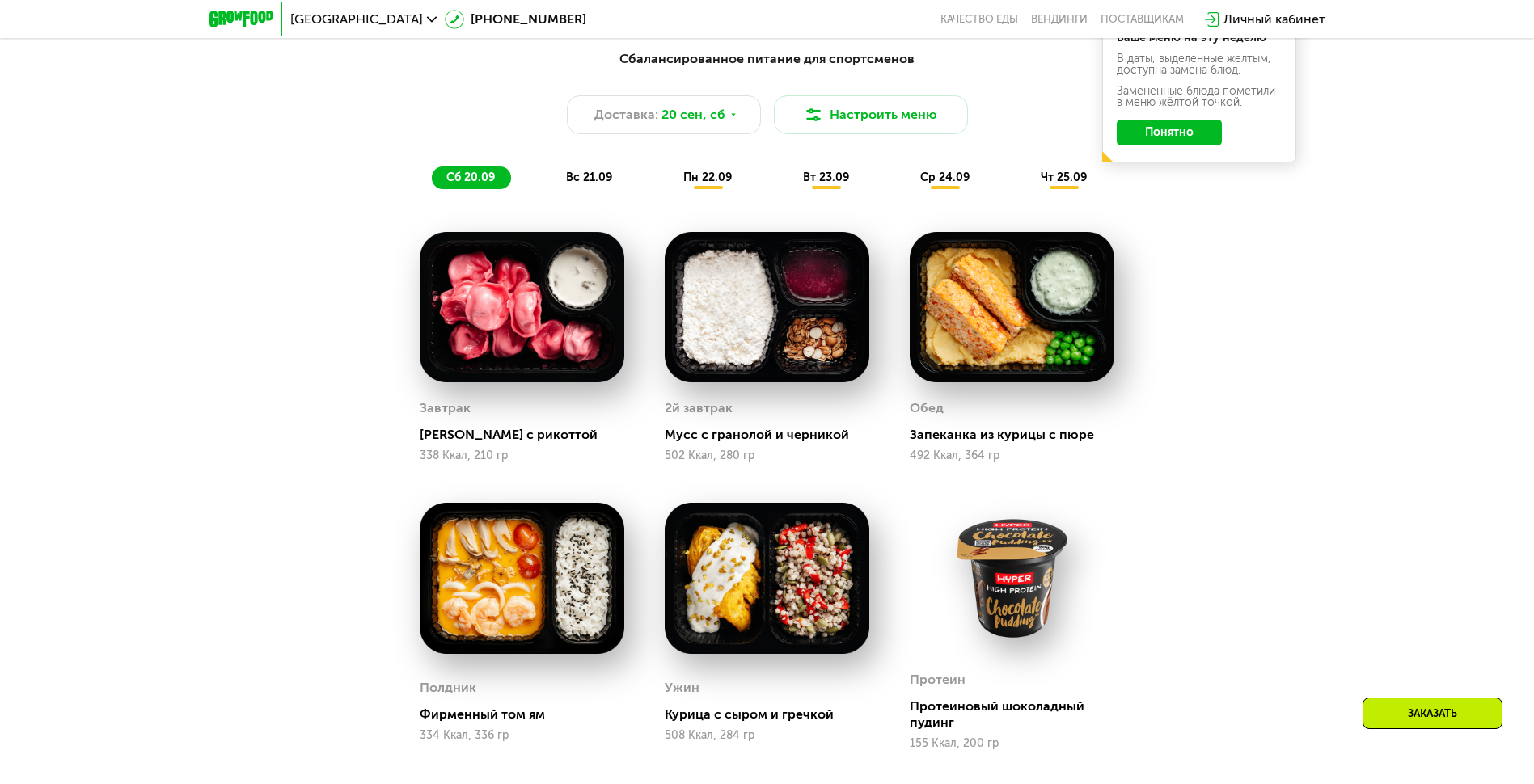
scroll to position [1233, 0]
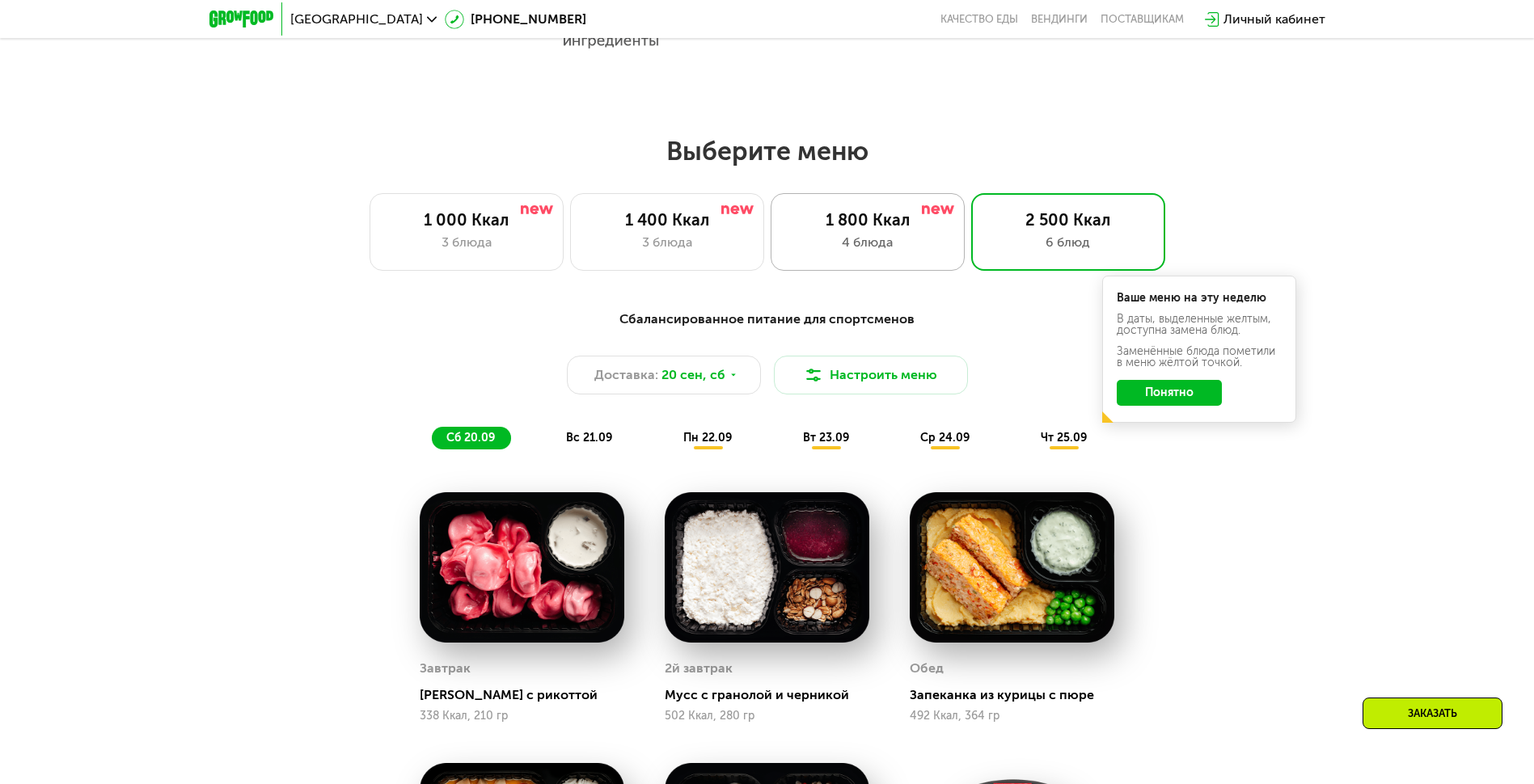
click at [904, 250] on div "4 блюда" at bounding box center [868, 242] width 160 height 19
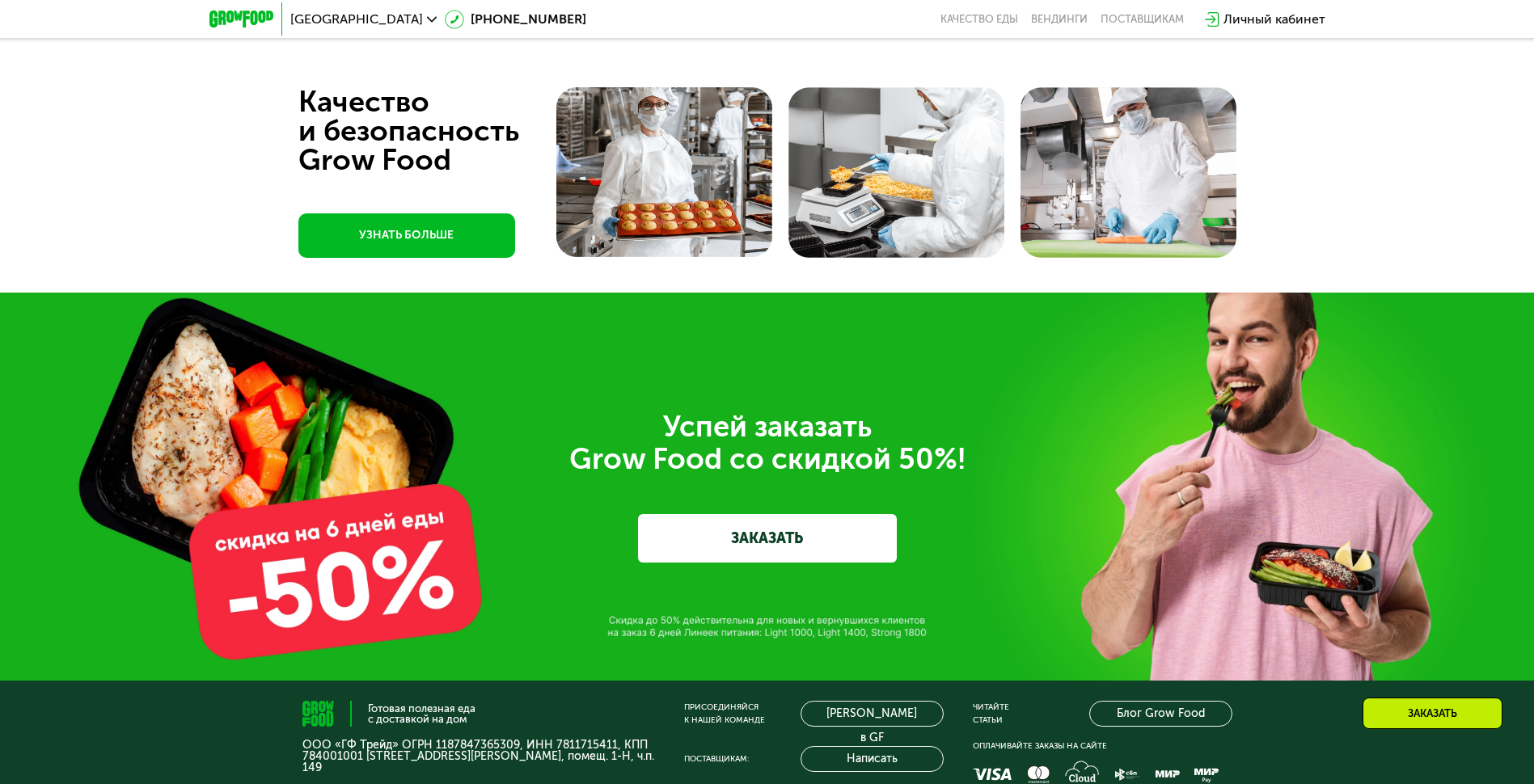
scroll to position [5356, 0]
